Goal: Task Accomplishment & Management: Use online tool/utility

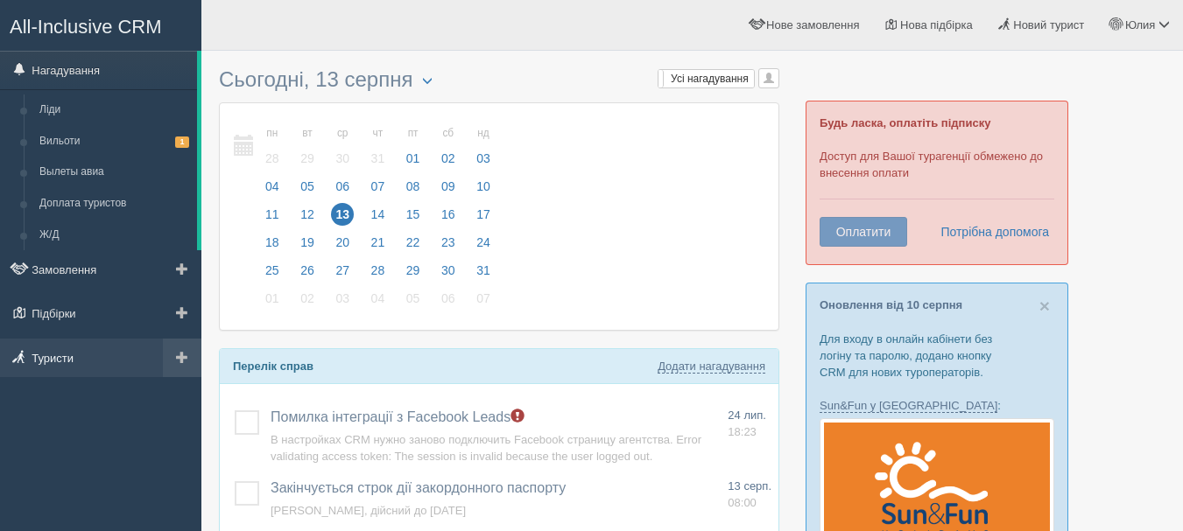
click at [53, 351] on link "Туристи" at bounding box center [100, 358] width 201 height 39
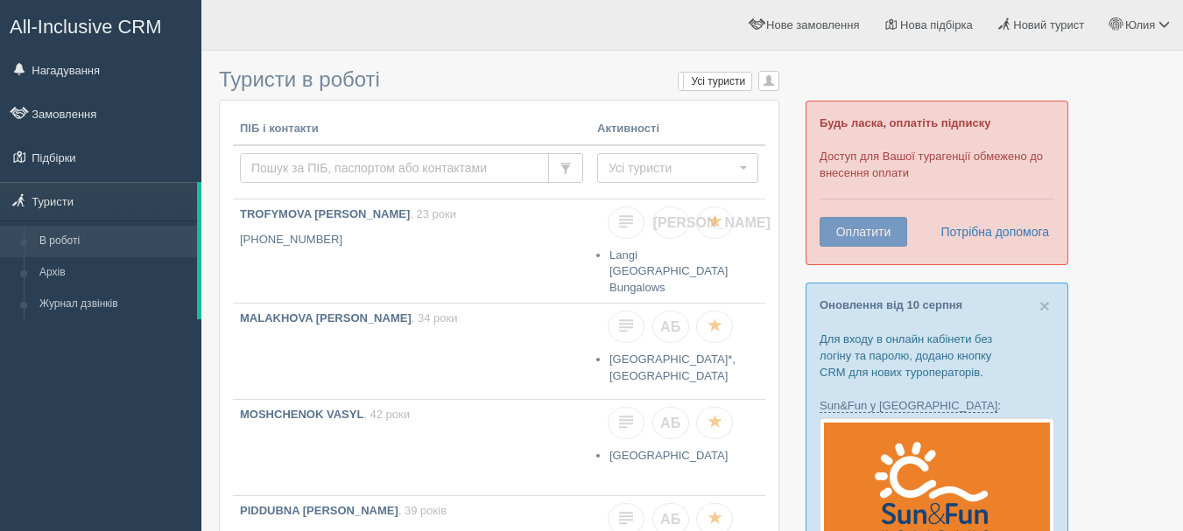
click at [314, 165] on input "text" at bounding box center [394, 168] width 309 height 30
paste input "+380 99 264 04 88"
type input "+380 99 264 04 88"
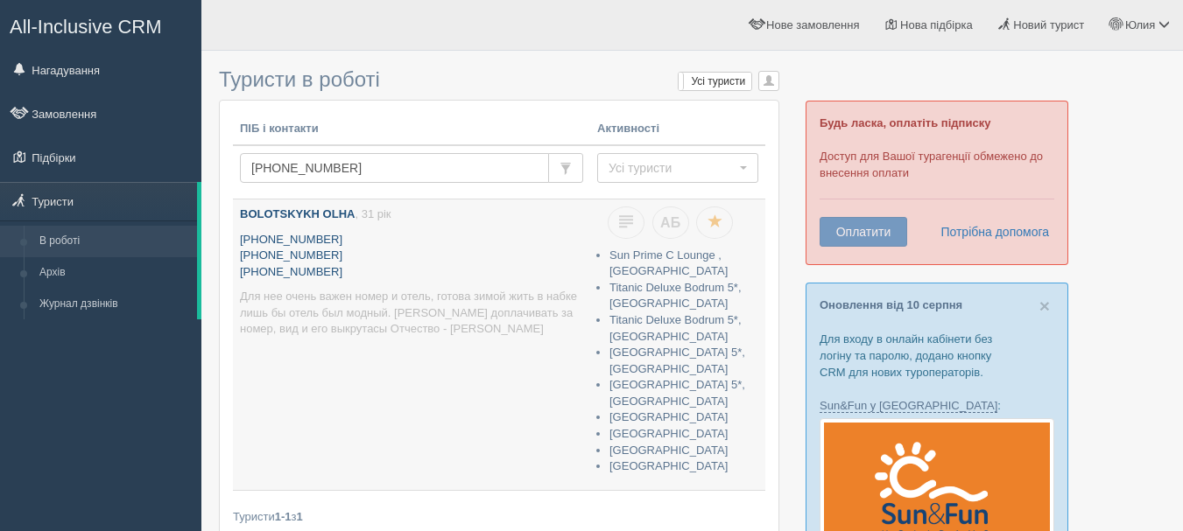
click at [282, 207] on b "BOLOTSKYKH OLHA" at bounding box center [297, 213] width 115 height 13
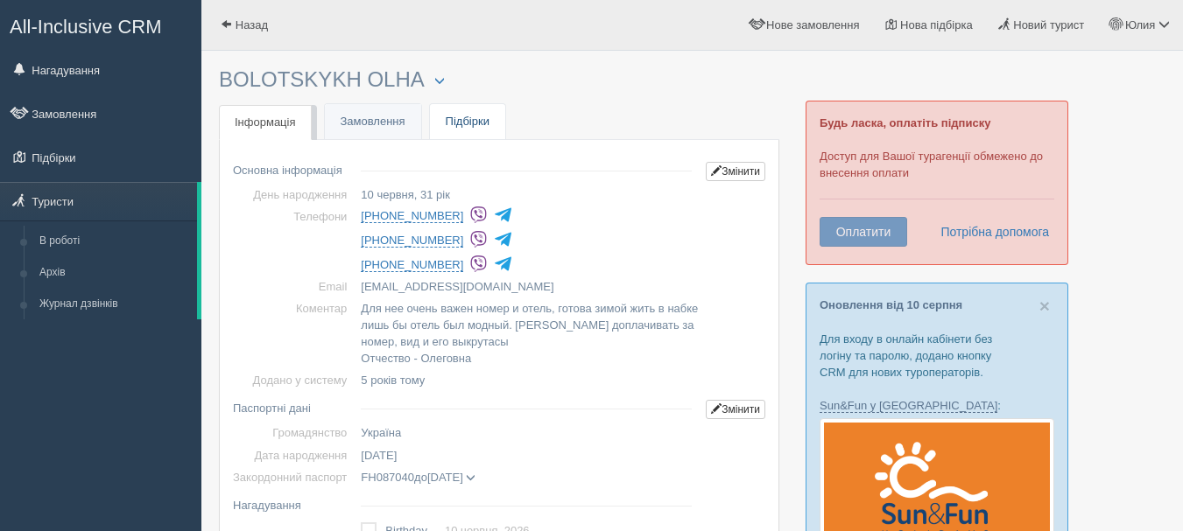
click at [455, 117] on link "Підбірки" at bounding box center [467, 122] width 75 height 36
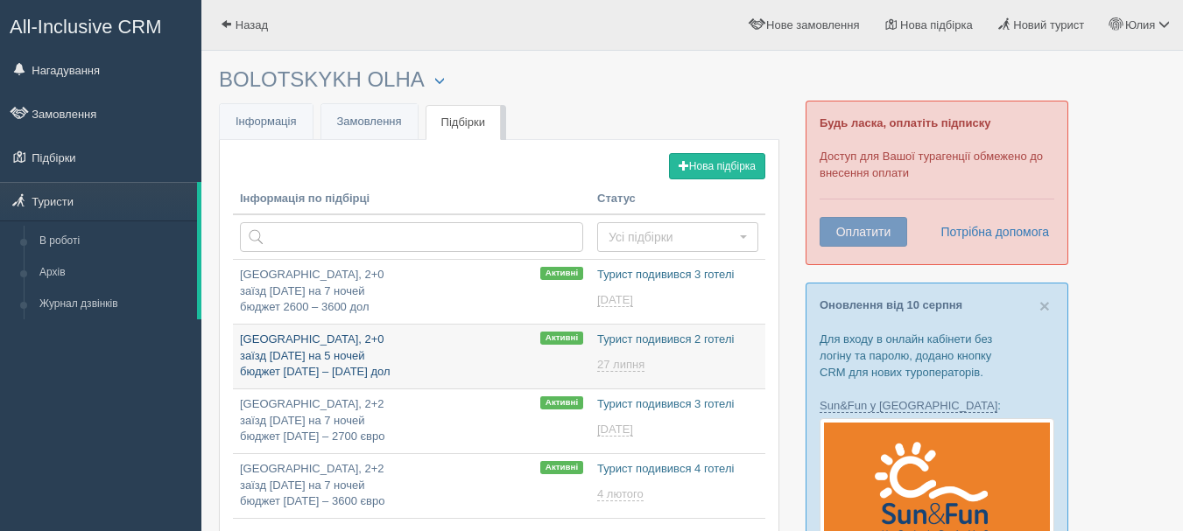
type input "[DATE] 11:10"
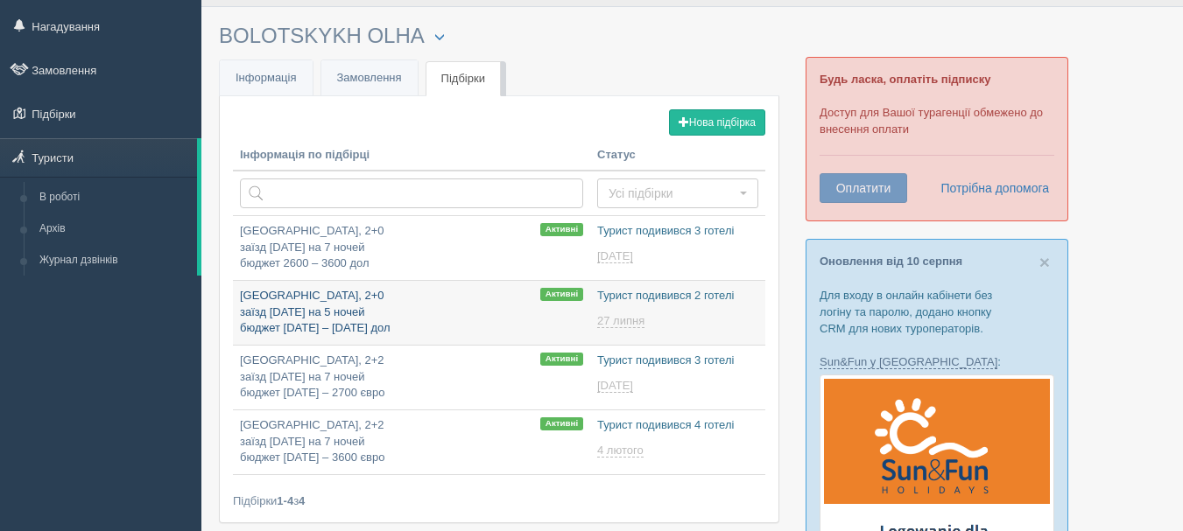
scroll to position [88, 0]
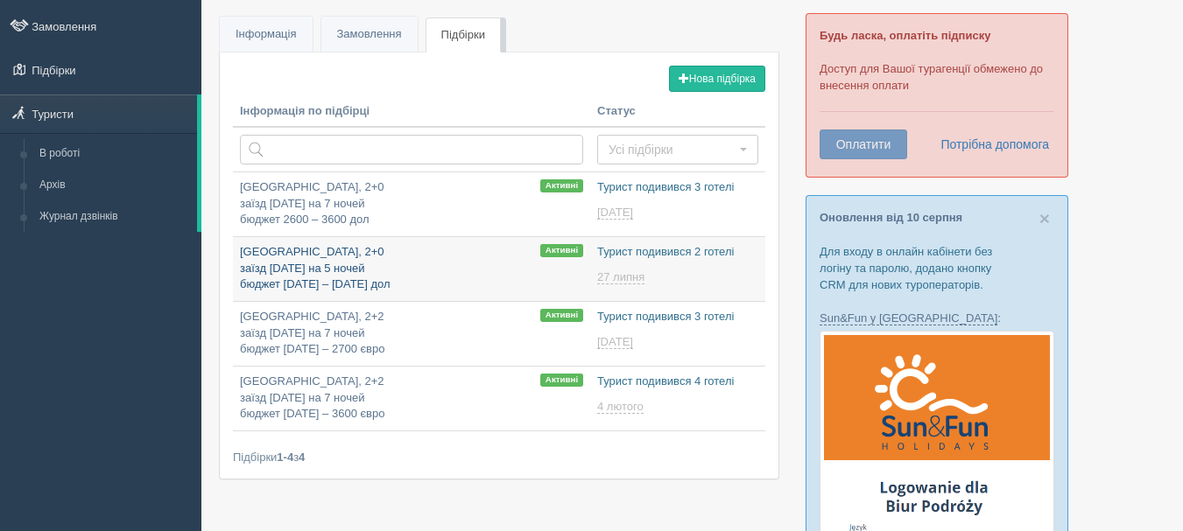
type input "[DATE] 18:35"
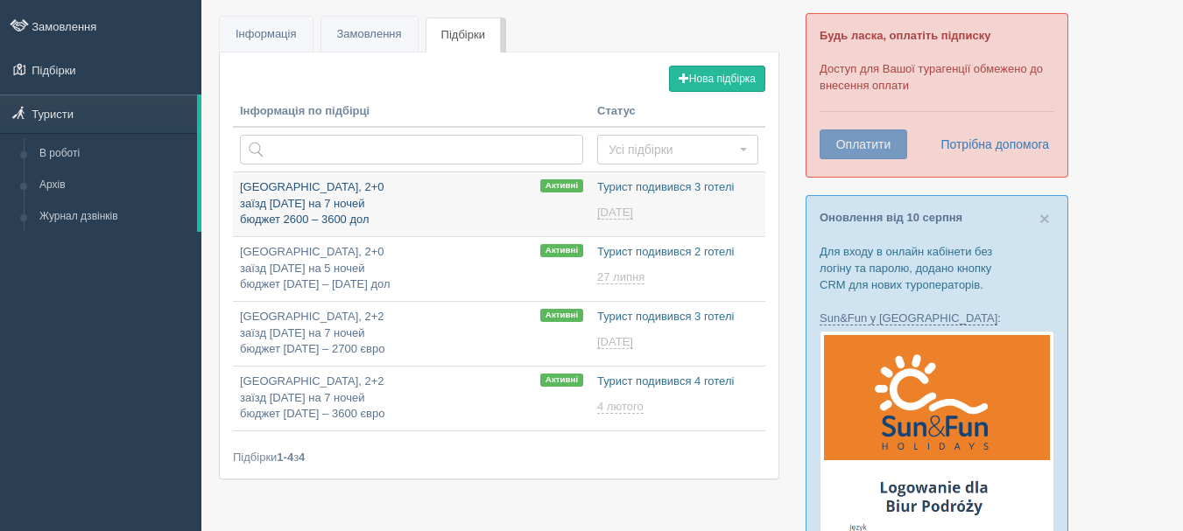
click at [258, 184] on p "Египет, 2+0 заїзд 3 січня на 7 ночей бюджет 2600 – 3600 дол" at bounding box center [411, 203] width 343 height 49
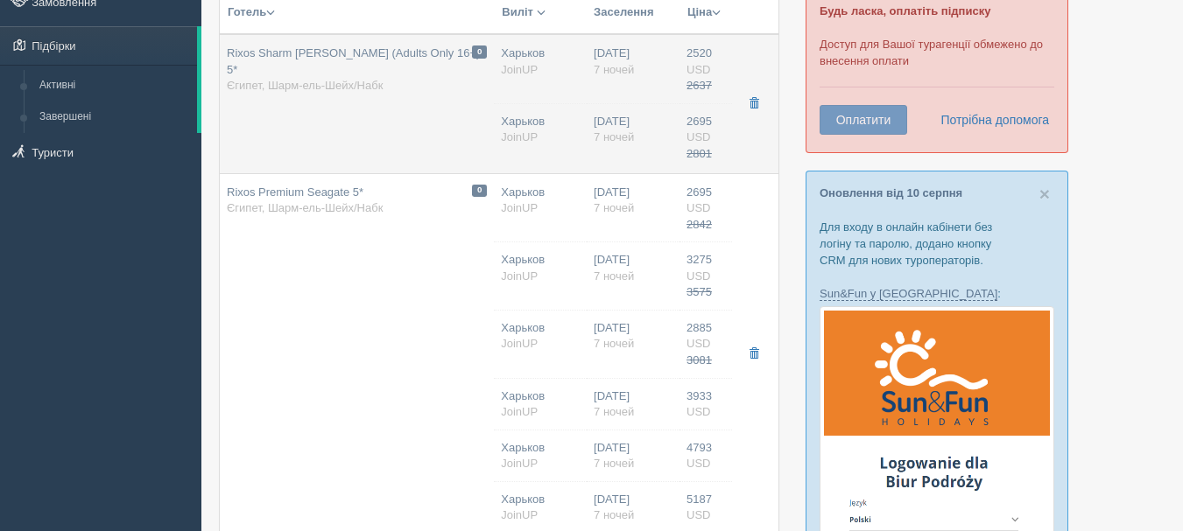
scroll to position [438, 0]
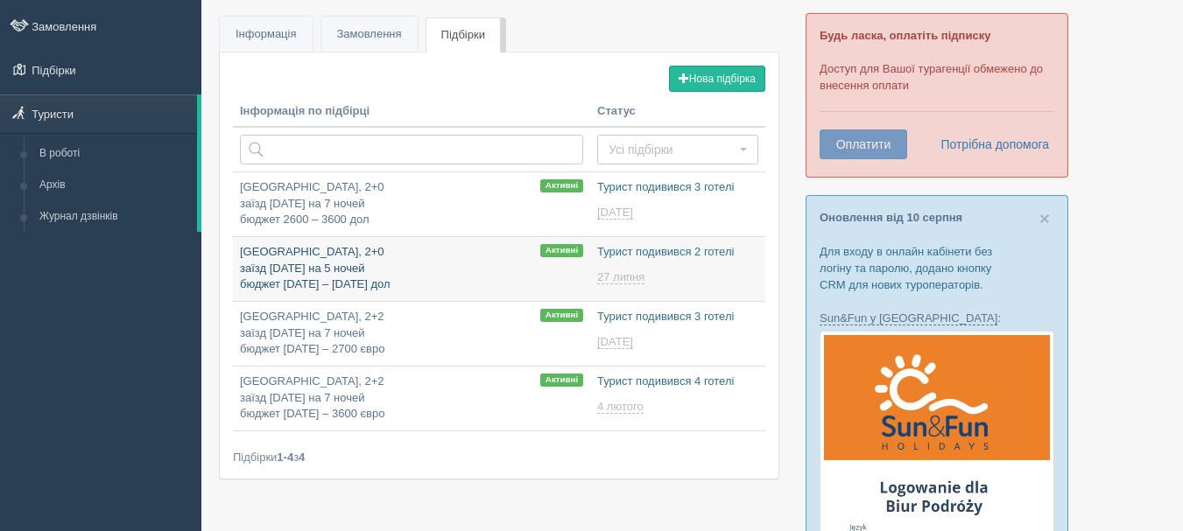
scroll to position [88, 0]
click at [315, 271] on p "Египет, 2+0 заїзд 1 листопада на 5 ночей бюджет 1000 – 1200 дол" at bounding box center [411, 268] width 343 height 49
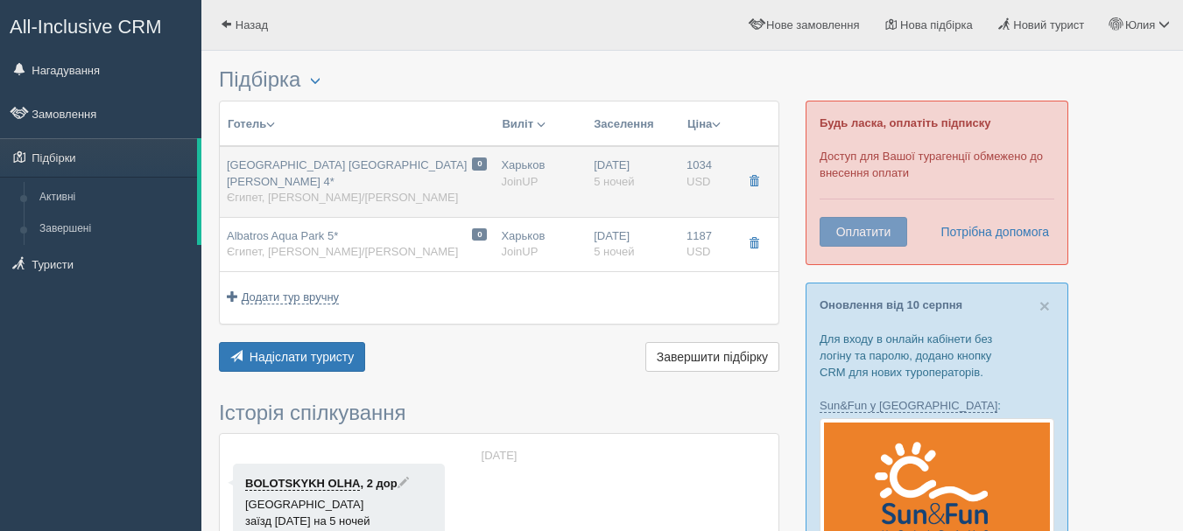
click at [316, 166] on span "[GEOGRAPHIC_DATA] [GEOGRAPHIC_DATA][PERSON_NAME] 4*" at bounding box center [347, 173] width 240 height 30
type input "[GEOGRAPHIC_DATA] [GEOGRAPHIC_DATA][PERSON_NAME] 4*"
type input "[URL][DOMAIN_NAME]"
type textarea "Отель является частью комплекса [GEOGRAPHIC_DATA] с 450-метровой набережной, вд…"
type input "[GEOGRAPHIC_DATA]"
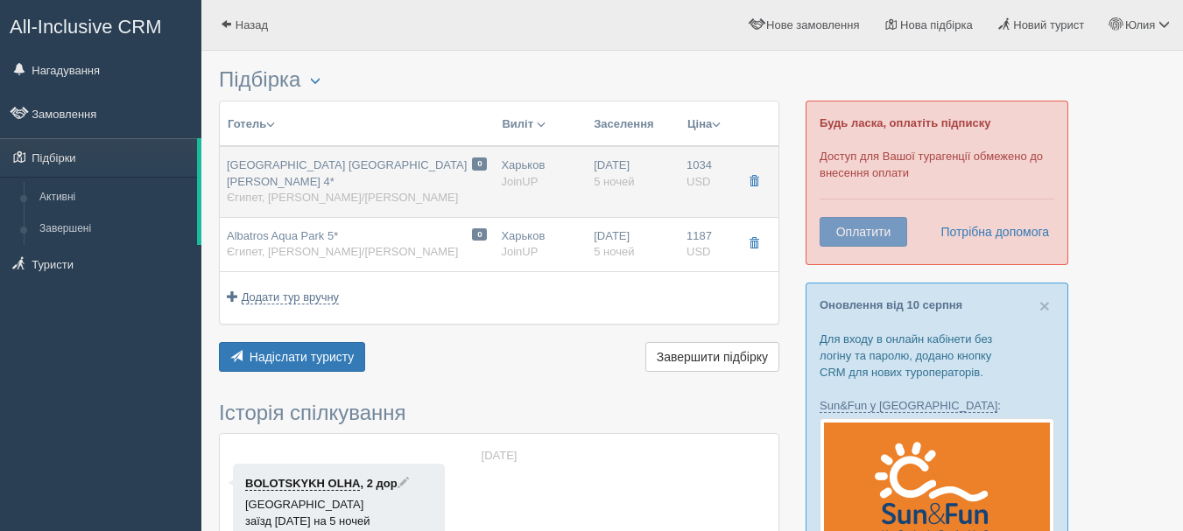
type input "Шарм-эль-Шейх/[PERSON_NAME]"
type input "1034.00"
type input "Харьков"
type input "13:15"
type input "5"
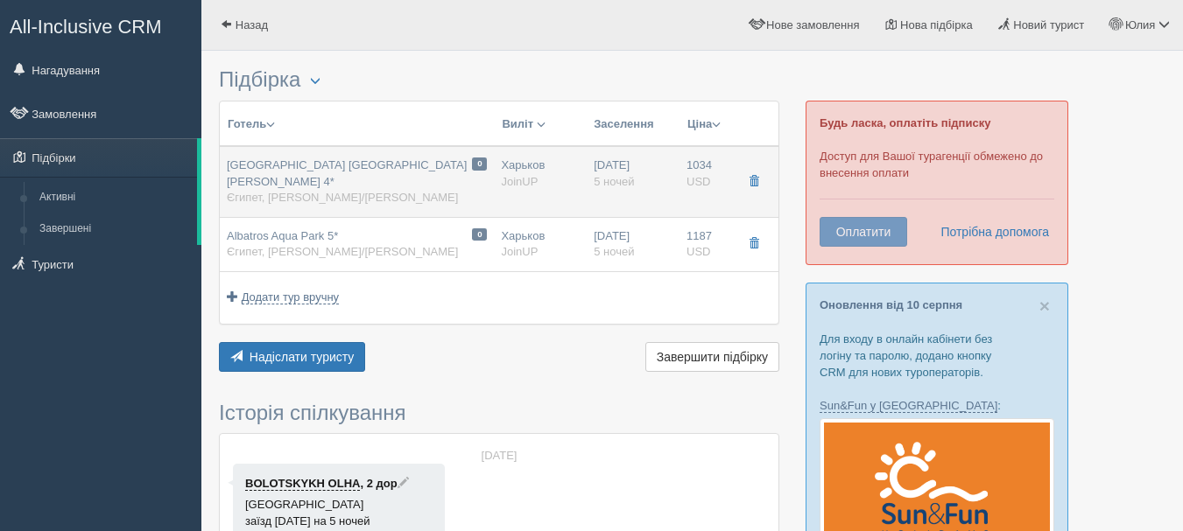
type input "Standard Garden View Room / DBL"
type input "Все включено"
type input "JoinUP"
type input "[URL][DOMAIN_NAME]"
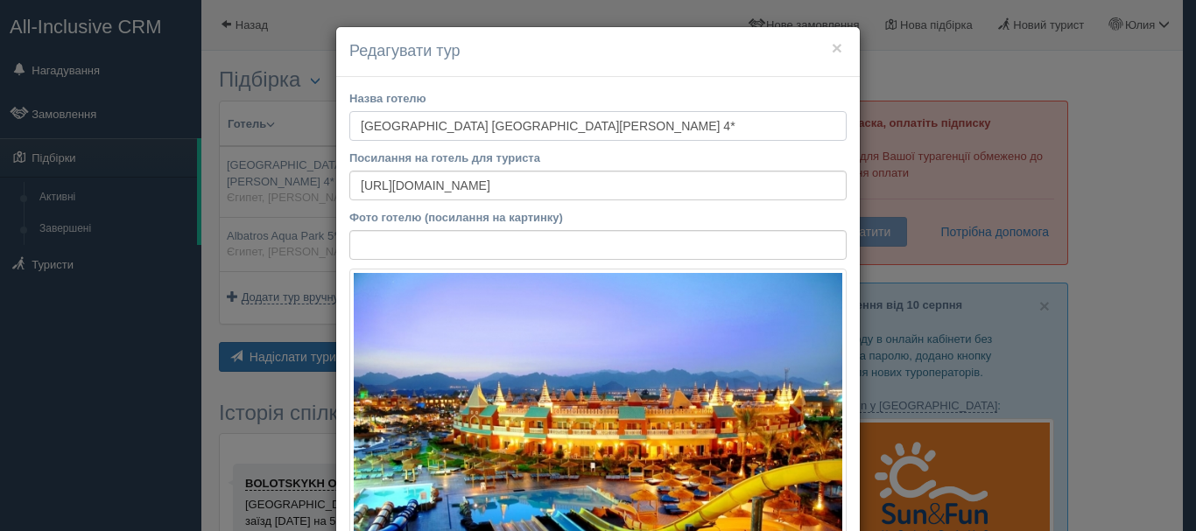
drag, startPoint x: 613, startPoint y: 125, endPoint x: 292, endPoint y: 123, distance: 321.3
click at [292, 123] on div "× Редагувати тур Назва готелю [GEOGRAPHIC_DATA] [GEOGRAPHIC_DATA][PERSON_NAME] …" at bounding box center [598, 265] width 1196 height 531
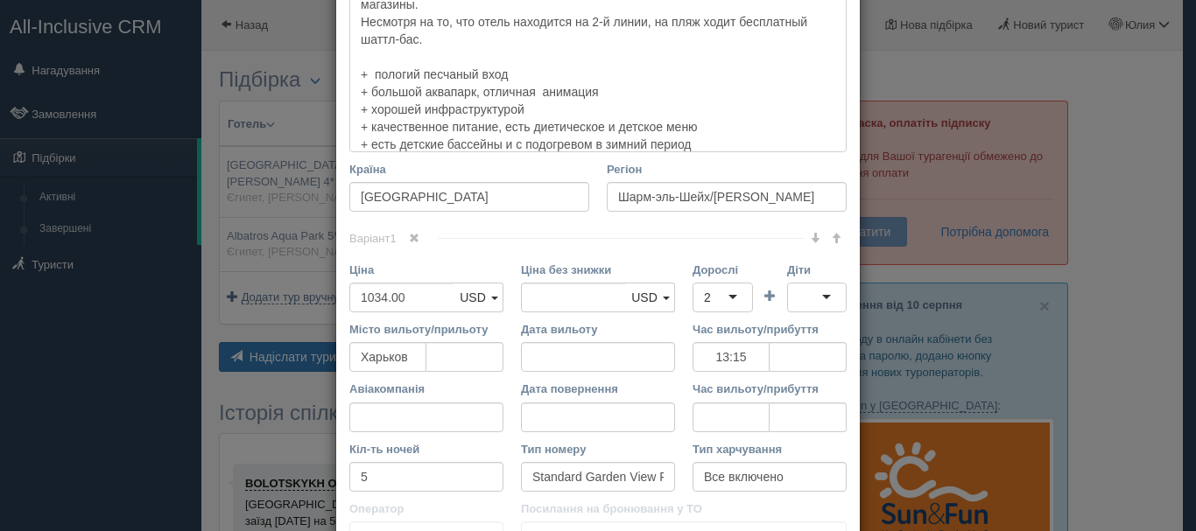
scroll to position [700, 0]
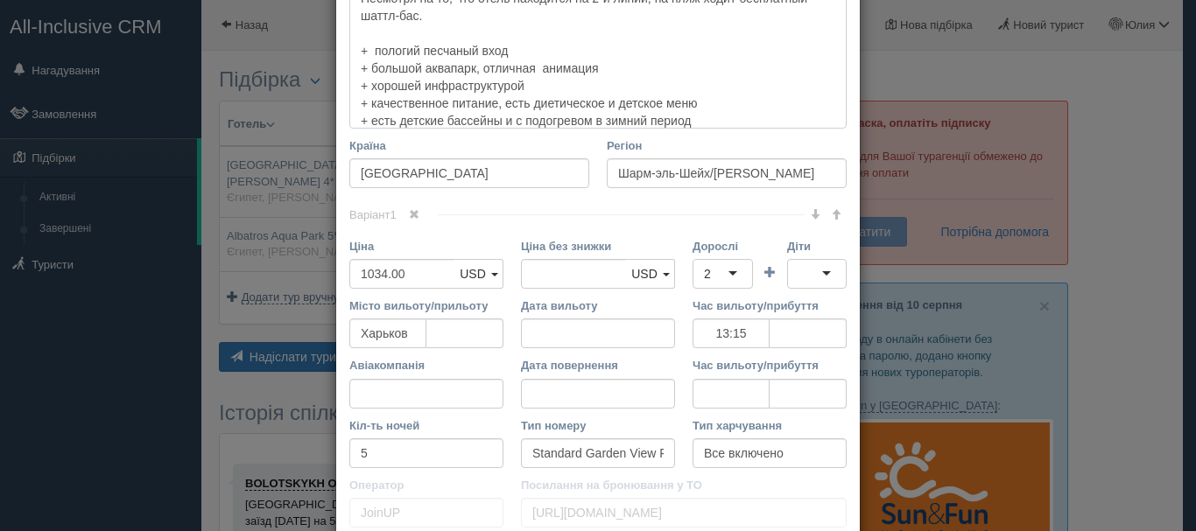
drag, startPoint x: 353, startPoint y: 123, endPoint x: 703, endPoint y: 122, distance: 350.2
click at [703, 122] on textarea "Отель является частью комплекса [GEOGRAPHIC_DATA] с 450-метровой набережной, вд…" at bounding box center [597, 30] width 497 height 198
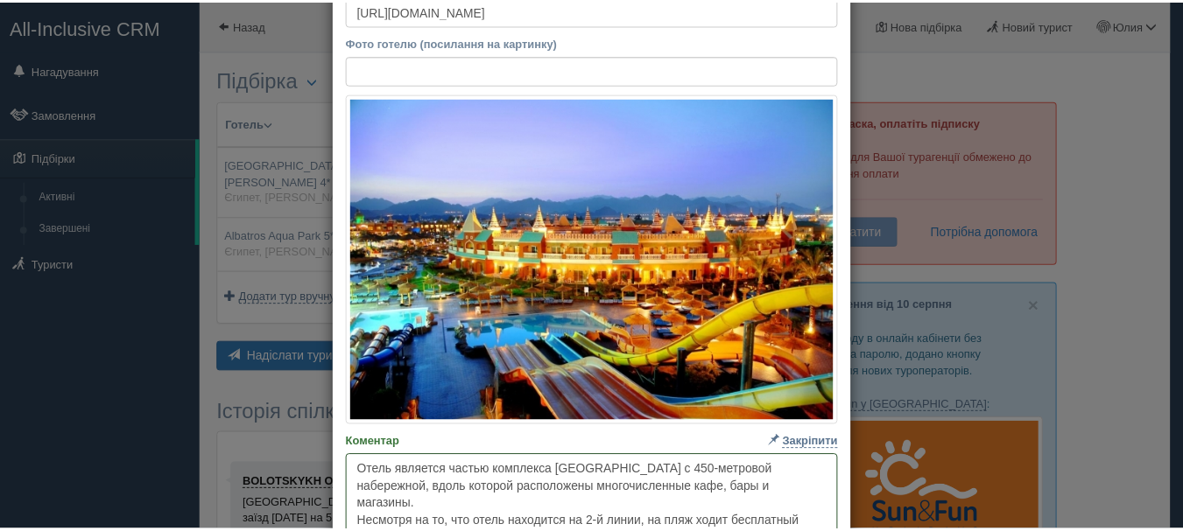
scroll to position [0, 0]
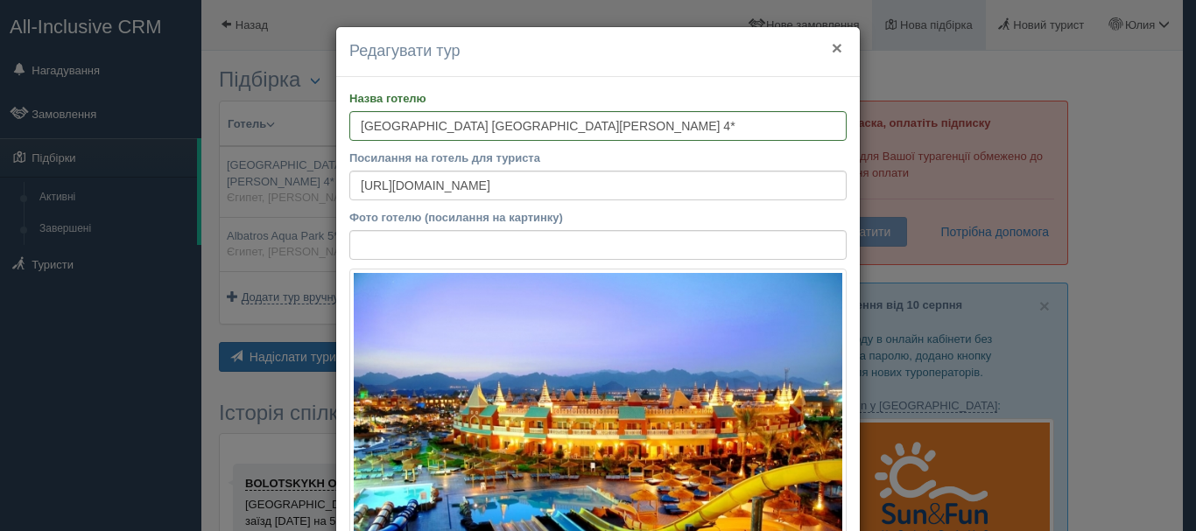
click at [832, 46] on button "×" at bounding box center [837, 48] width 11 height 18
